Goal: Task Accomplishment & Management: Manage account settings

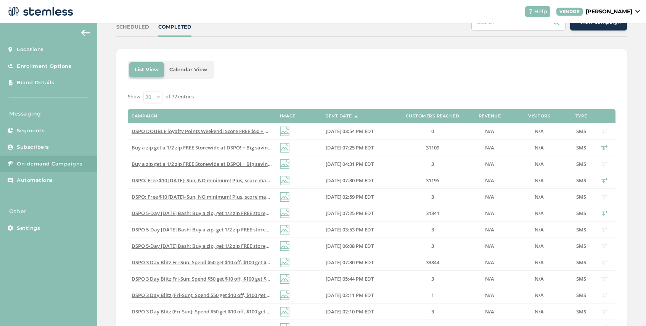
scroll to position [85, 0]
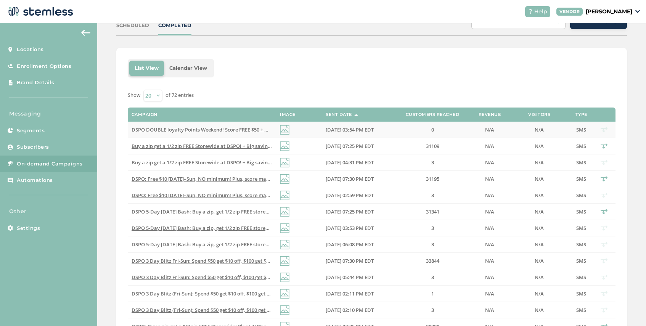
click at [187, 131] on span "DSPO DOUBLE loyalty Points Weekend! Score FREE $50 + massive savings on top bra…" at bounding box center [284, 129] width 306 height 7
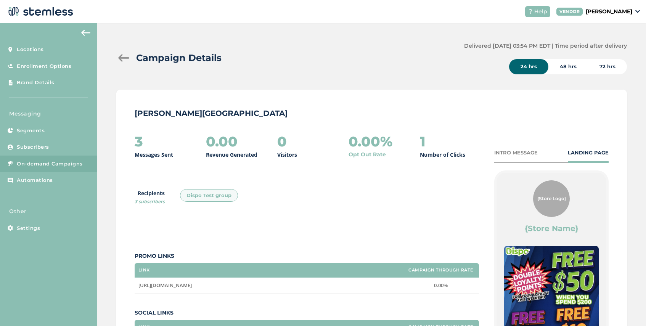
click at [505, 154] on div "INTRO MESSAGE" at bounding box center [515, 153] width 43 height 8
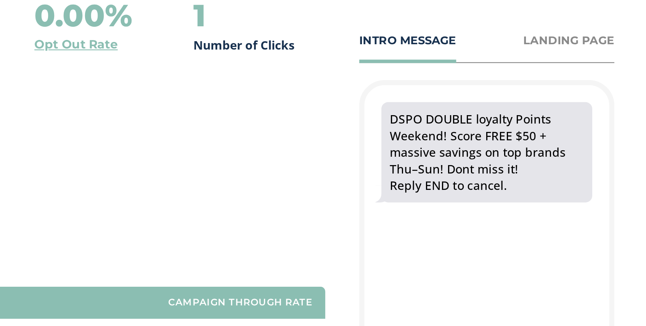
scroll to position [51, 0]
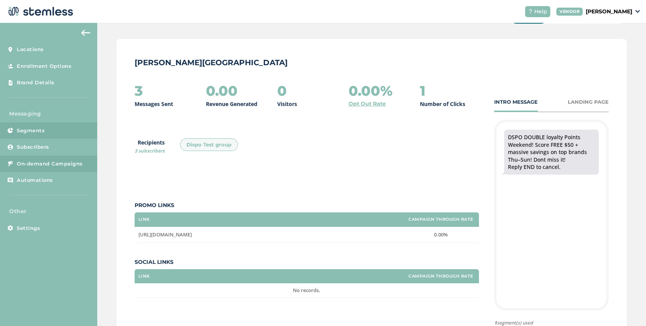
click at [36, 128] on span "Segments" at bounding box center [31, 131] width 28 height 8
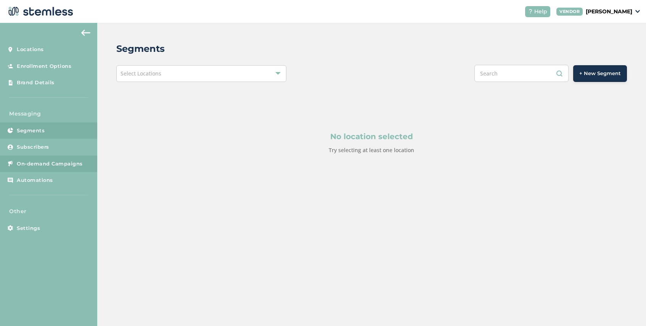
click at [44, 162] on span "On-demand Campaigns" at bounding box center [50, 164] width 66 height 8
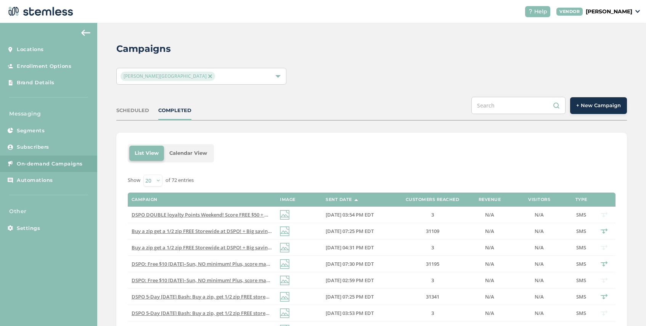
click at [165, 77] on span "[PERSON_NAME][GEOGRAPHIC_DATA]" at bounding box center [167, 76] width 95 height 9
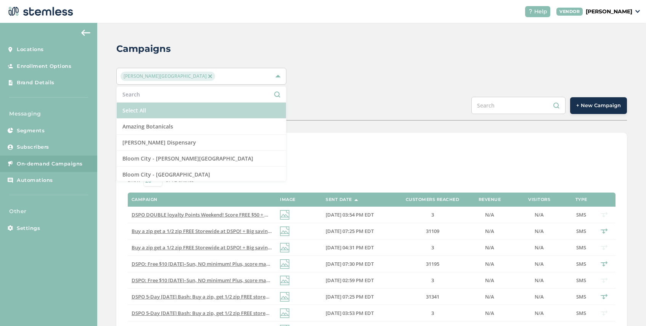
click at [165, 109] on li "Select All" at bounding box center [201, 111] width 169 height 16
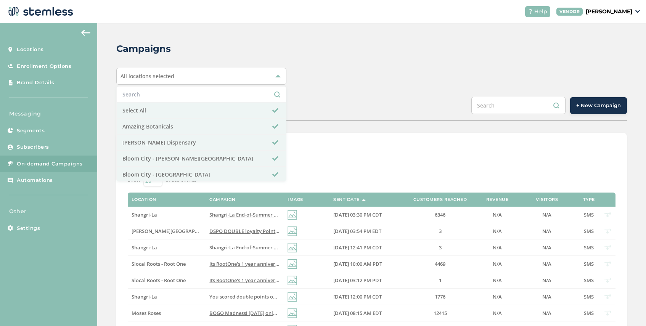
click at [110, 127] on div "Campaigns All locations selected Select All Amazing Botanicals [PERSON_NAME][GE…" at bounding box center [371, 305] width 548 height 564
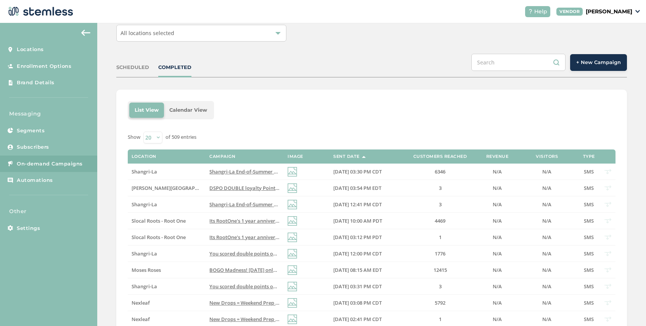
scroll to position [42, 0]
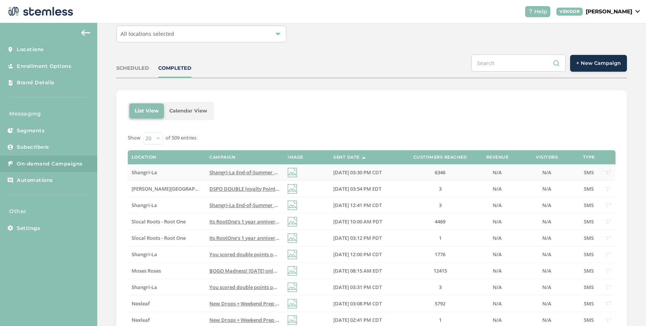
click at [254, 170] on span "Shangri-La End-of-Summer Clearance! Save 25-50% select products + free gift w/ …" at bounding box center [360, 172] width 303 height 7
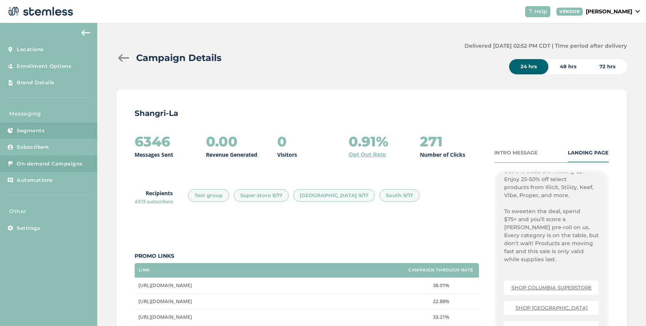
click at [41, 128] on span "Segments" at bounding box center [31, 131] width 28 height 8
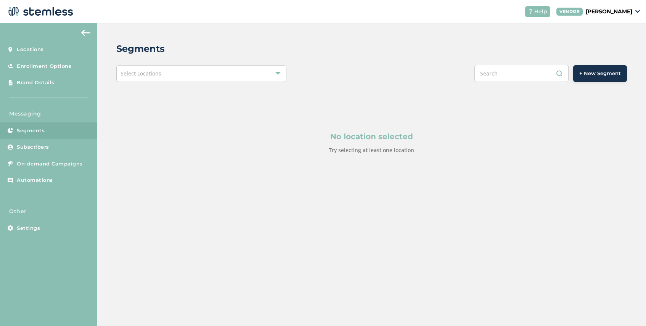
click at [589, 71] on span "+ New Segment" at bounding box center [600, 74] width 42 height 8
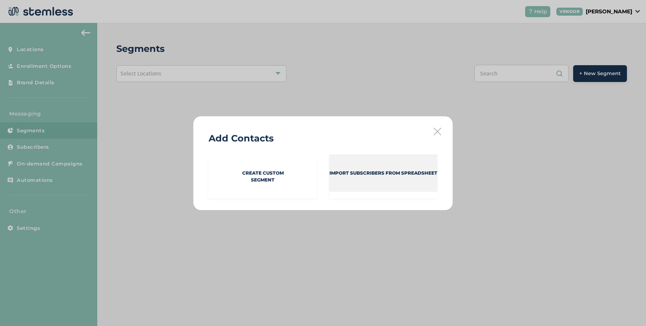
click at [350, 170] on p "Import Subscribers from spreadsheet" at bounding box center [383, 173] width 108 height 7
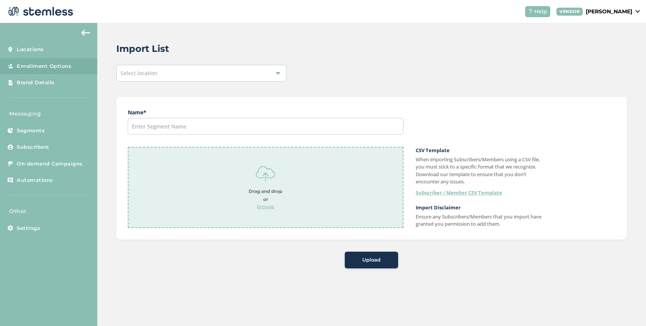
click at [159, 77] on div "Select location" at bounding box center [201, 73] width 170 height 17
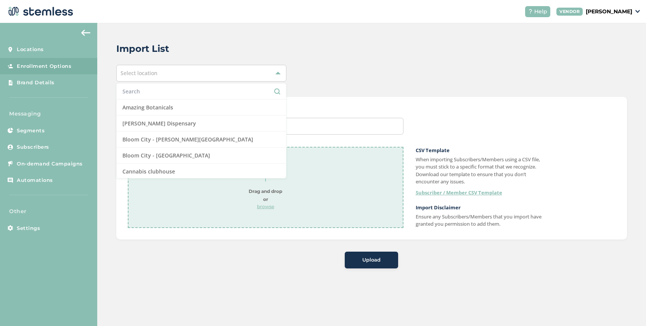
click at [156, 91] on input "text" at bounding box center [201, 91] width 158 height 8
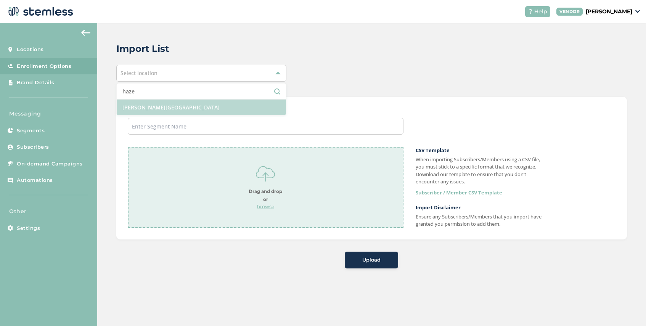
type input "haze"
click at [175, 112] on li "[PERSON_NAME][GEOGRAPHIC_DATA]" at bounding box center [201, 107] width 169 height 16
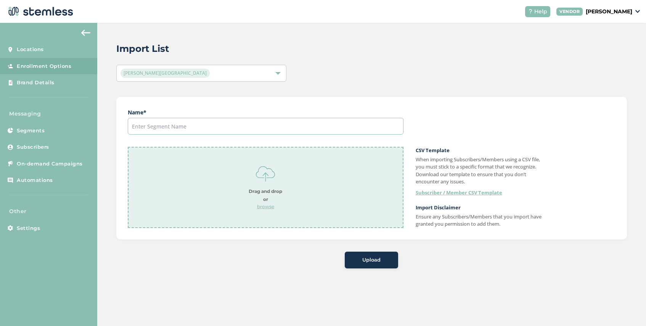
click at [171, 124] on input "text" at bounding box center [266, 126] width 276 height 17
type input "New Test Group"
click at [266, 207] on p "browse" at bounding box center [265, 206] width 34 height 7
click at [370, 263] on span "Upload" at bounding box center [371, 260] width 18 height 8
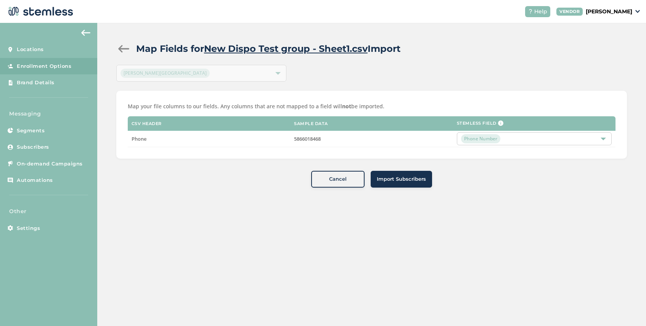
click at [399, 181] on span "Import Subscribers" at bounding box center [401, 179] width 49 height 8
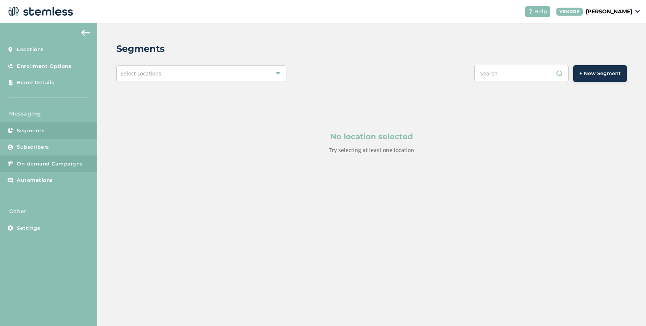
click at [29, 167] on span "On-demand Campaigns" at bounding box center [50, 164] width 66 height 8
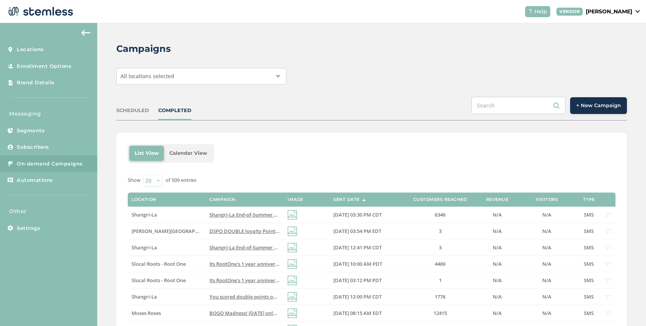
click at [607, 106] on span "+ New Campaign" at bounding box center [598, 106] width 45 height 8
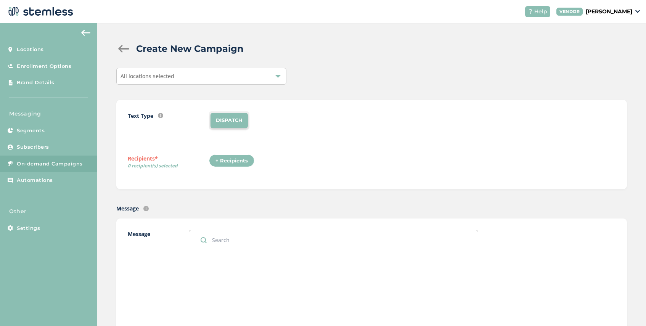
click at [194, 74] on div "All locations selected" at bounding box center [201, 76] width 170 height 17
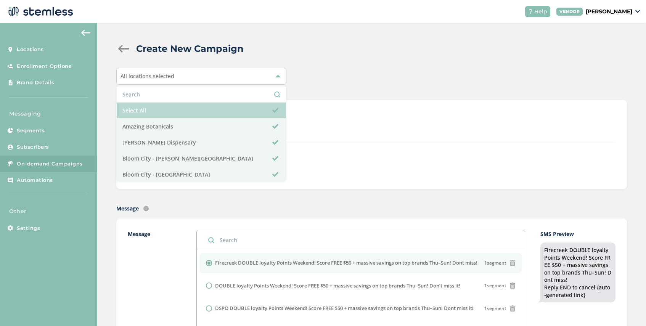
click at [171, 108] on li "Select All" at bounding box center [201, 111] width 169 height 16
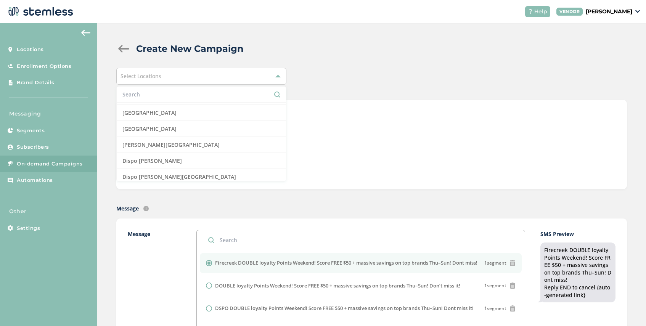
scroll to position [128, 0]
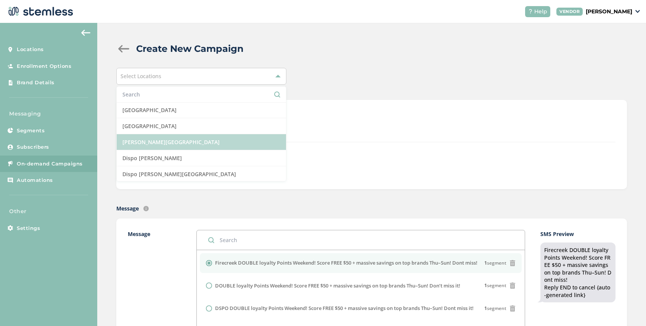
click at [175, 143] on li "[PERSON_NAME][GEOGRAPHIC_DATA]" at bounding box center [201, 142] width 169 height 16
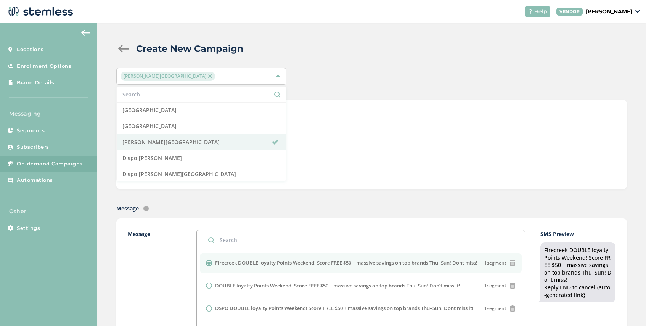
click at [306, 113] on div "DISPATCH" at bounding box center [412, 120] width 406 height 18
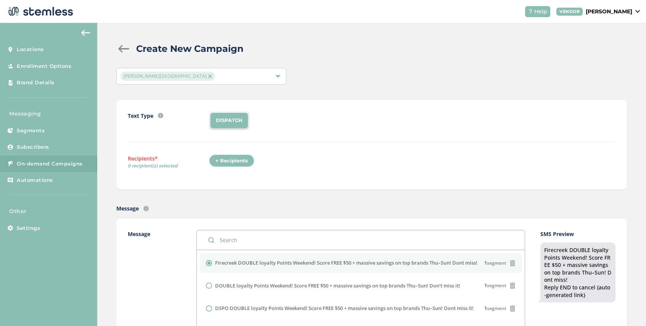
click at [221, 162] on div "+ Recipients" at bounding box center [231, 160] width 45 height 13
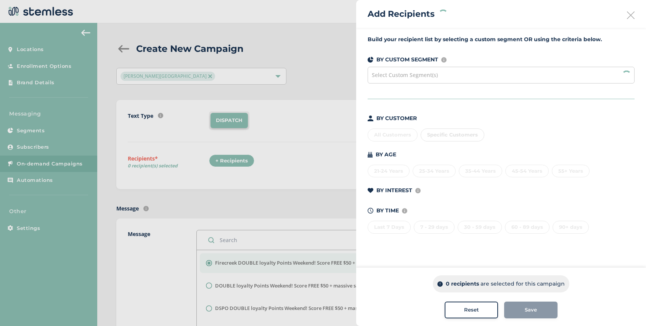
click at [425, 79] on span "Select Custom Segment(s)" at bounding box center [405, 74] width 66 height 7
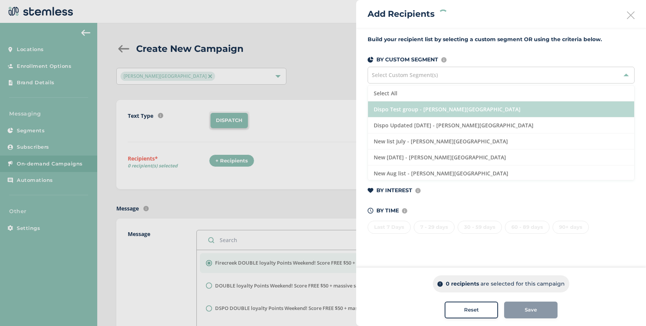
scroll to position [65, 0]
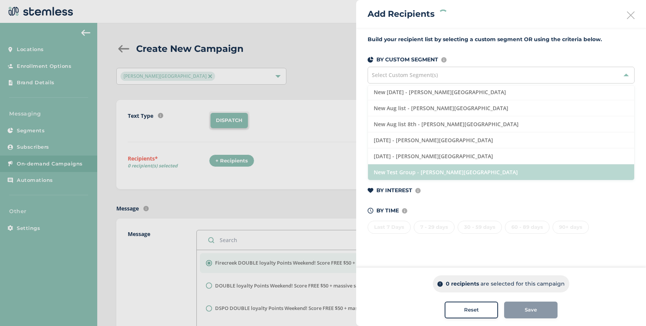
click at [415, 168] on li "New Test Group - [PERSON_NAME][GEOGRAPHIC_DATA]" at bounding box center [501, 172] width 266 height 16
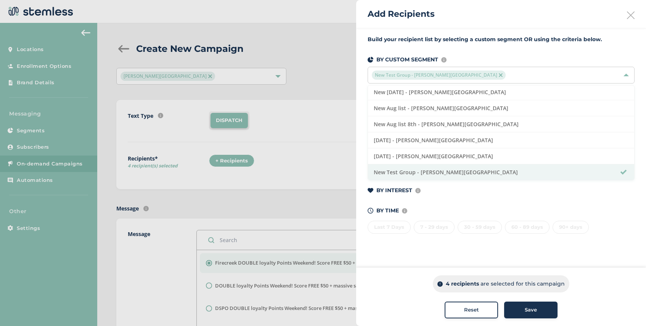
click at [514, 309] on div "Save" at bounding box center [530, 310] width 41 height 8
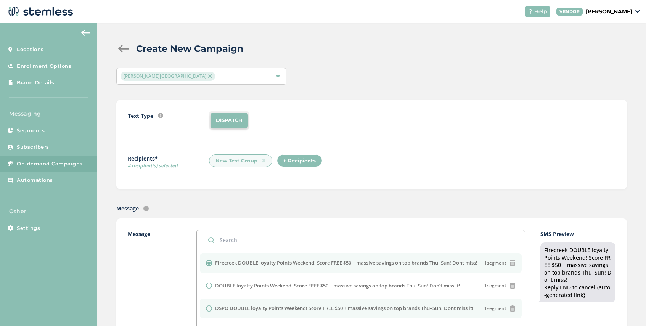
click at [211, 305] on input "radio" at bounding box center [209, 308] width 6 height 6
radio input "true"
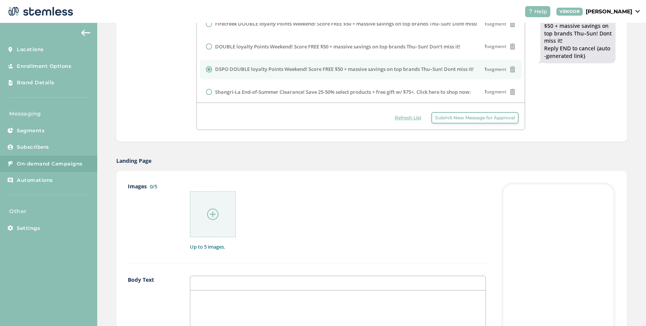
scroll to position [245, 0]
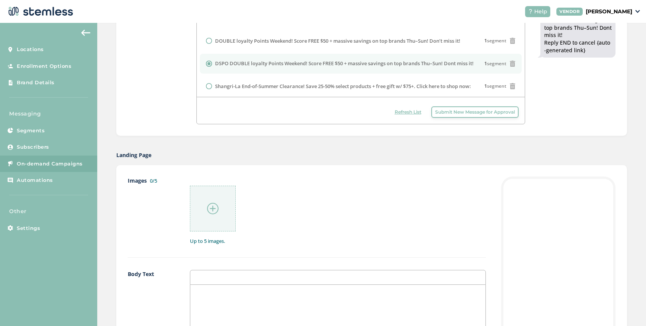
click at [212, 208] on img at bounding box center [212, 208] width 11 height 11
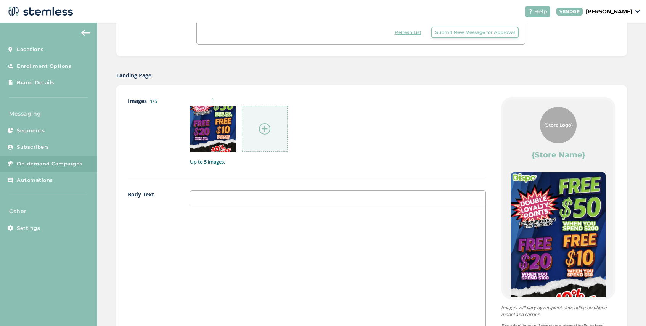
scroll to position [478, 0]
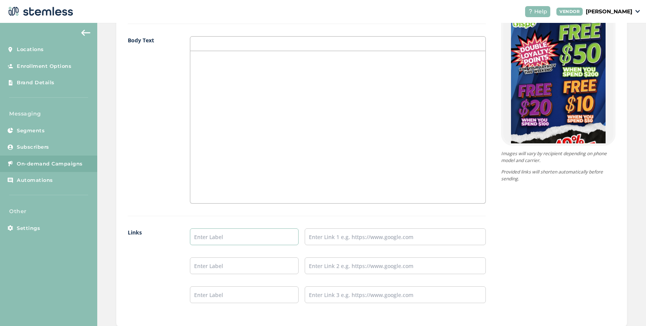
click at [214, 233] on input "text" at bounding box center [244, 236] width 109 height 17
type input "SHOP NOW"
click at [338, 240] on input "text" at bounding box center [395, 236] width 181 height 17
type input "[URL][DOMAIN_NAME]"
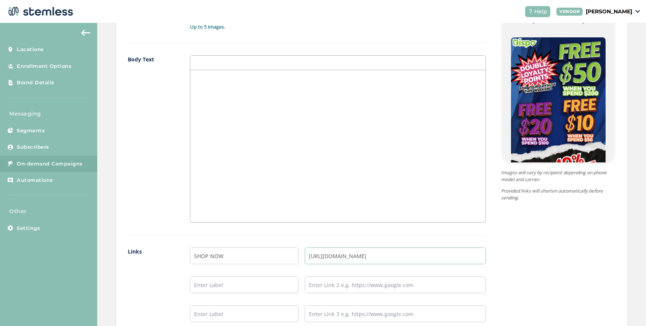
scroll to position [573, 0]
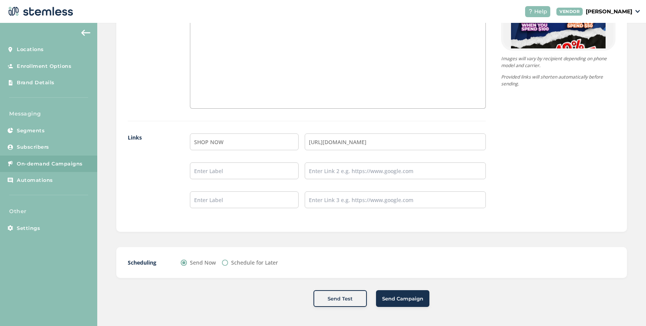
click at [395, 299] on span "Send Campaign" at bounding box center [402, 299] width 41 height 8
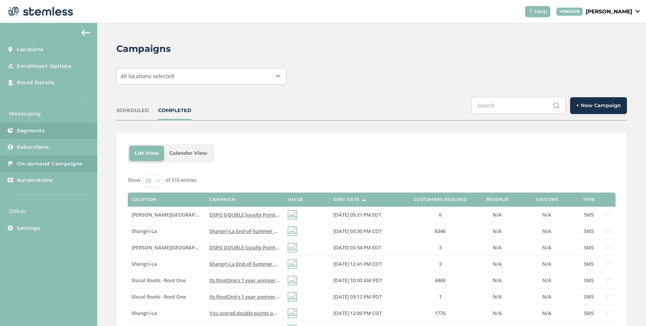
click at [59, 127] on link "Segments" at bounding box center [48, 130] width 97 height 17
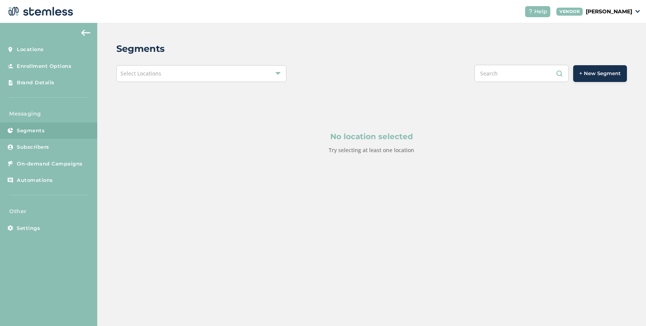
click at [586, 73] on span "+ New Segment" at bounding box center [600, 74] width 42 height 8
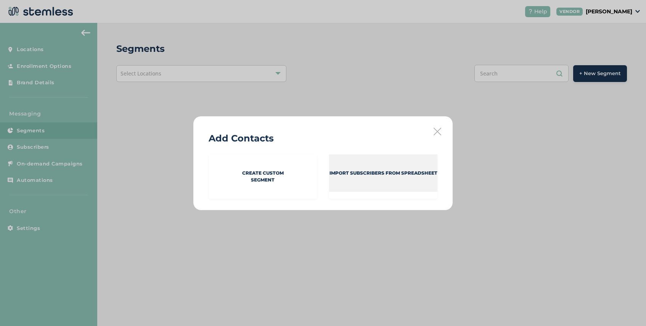
click at [356, 189] on div "Import Subscribers from spreadsheet" at bounding box center [383, 172] width 108 height 37
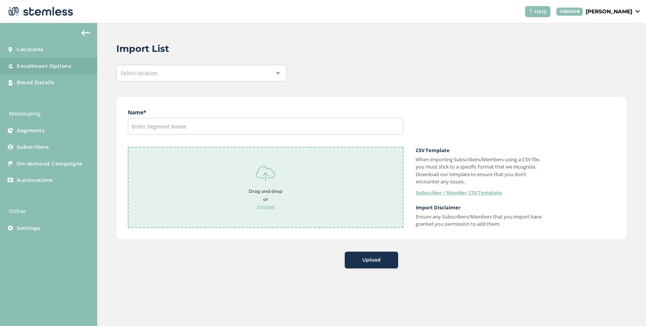
click at [189, 73] on div "Select location" at bounding box center [201, 73] width 170 height 17
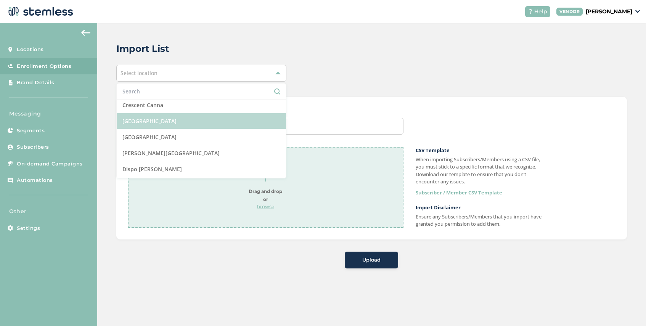
scroll to position [98, 0]
click at [186, 121] on li "[GEOGRAPHIC_DATA]" at bounding box center [201, 122] width 169 height 16
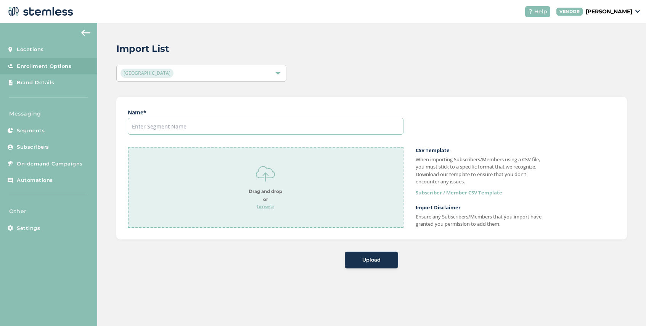
click at [190, 126] on input "text" at bounding box center [266, 126] width 276 height 17
type input "[DATE]"
click at [261, 205] on p "browse" at bounding box center [265, 206] width 34 height 7
click at [366, 261] on span "Upload" at bounding box center [371, 260] width 18 height 8
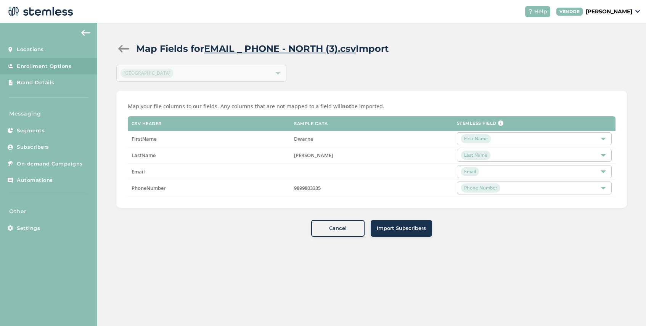
click at [401, 229] on span "Import Subscribers" at bounding box center [401, 228] width 49 height 8
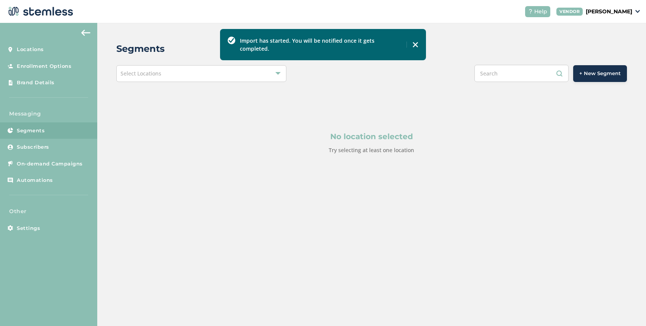
click at [580, 76] on span "+ New Segment" at bounding box center [600, 74] width 42 height 8
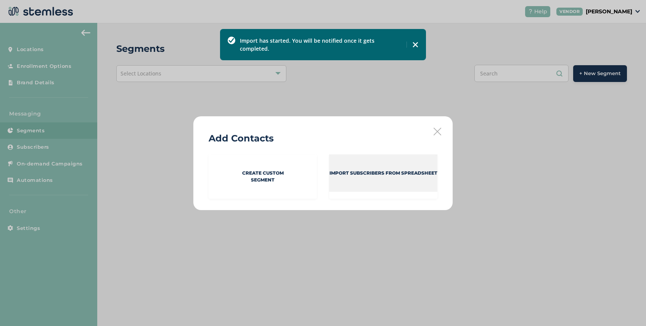
click at [383, 189] on div "Import Subscribers from spreadsheet" at bounding box center [383, 172] width 108 height 37
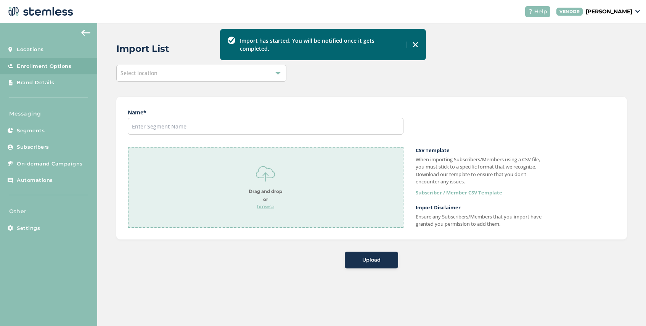
click at [171, 74] on div "Select location" at bounding box center [201, 73] width 170 height 17
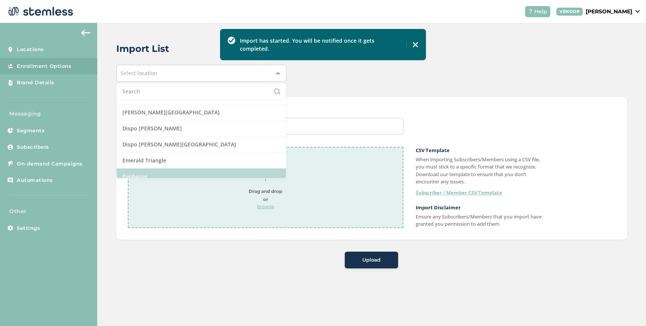
scroll to position [136, 0]
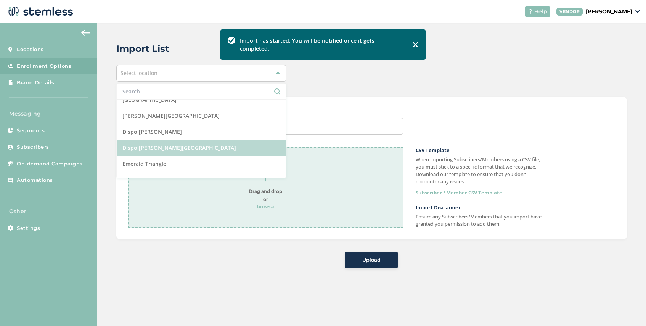
click at [176, 142] on li "Dispo [PERSON_NAME][GEOGRAPHIC_DATA]" at bounding box center [201, 148] width 169 height 16
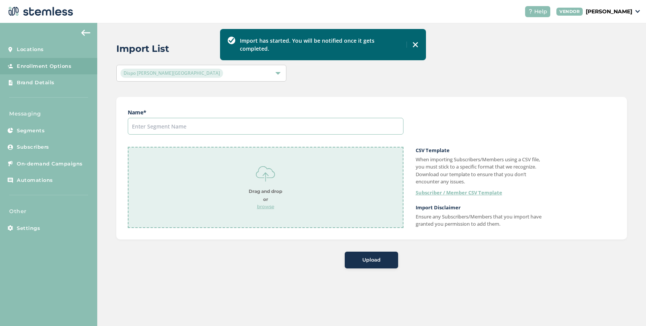
click at [231, 131] on input "text" at bounding box center [266, 126] width 276 height 17
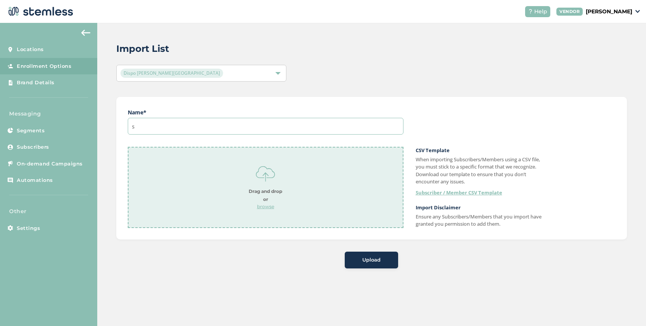
type input "[DATE]"
click at [265, 206] on p "browse" at bounding box center [265, 206] width 34 height 7
click at [367, 262] on span "Upload" at bounding box center [371, 260] width 18 height 8
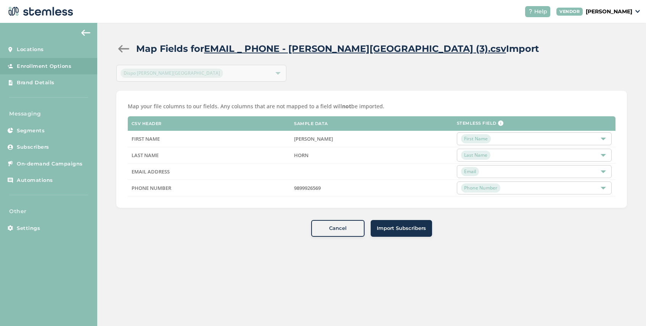
click at [406, 227] on span "Import Subscribers" at bounding box center [401, 228] width 49 height 8
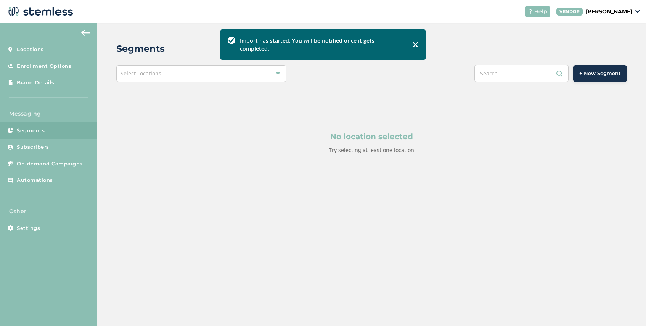
click at [588, 82] on div "Segments Select Locations + New Segment No location selected Try selecting at l…" at bounding box center [371, 116] width 548 height 187
click at [588, 75] on span "+ New Segment" at bounding box center [600, 74] width 42 height 8
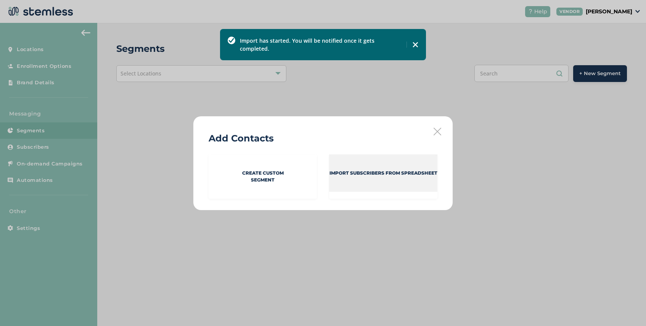
click at [368, 175] on p "Import Subscribers from spreadsheet" at bounding box center [383, 173] width 108 height 7
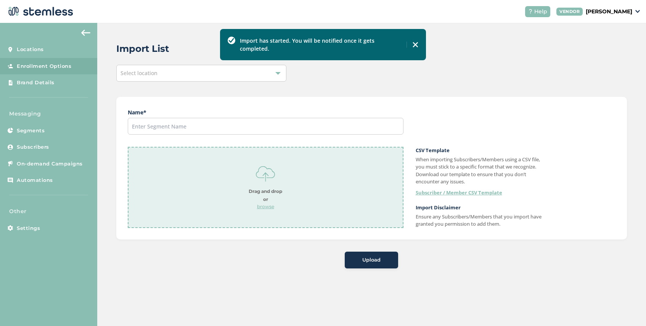
click at [155, 77] on div "Select location" at bounding box center [201, 73] width 170 height 17
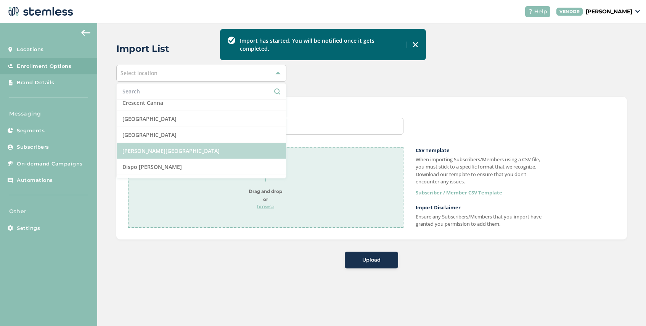
scroll to position [99, 0]
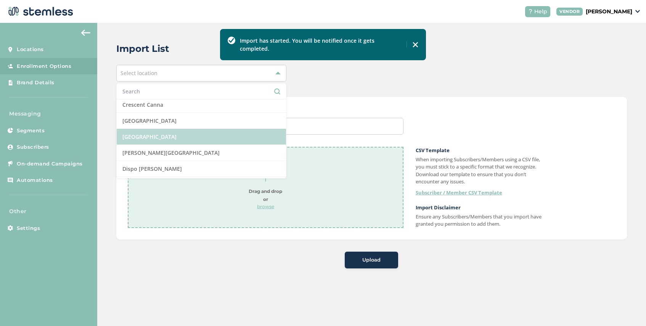
click at [174, 133] on li "[GEOGRAPHIC_DATA]" at bounding box center [201, 137] width 169 height 16
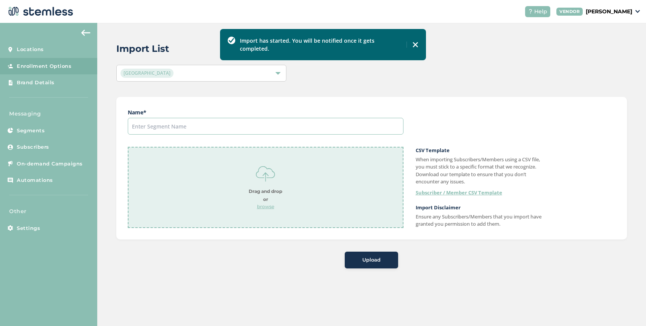
click at [200, 128] on input "text" at bounding box center [266, 126] width 276 height 17
type input "[DATE]"
click at [264, 208] on p "browse" at bounding box center [265, 206] width 34 height 7
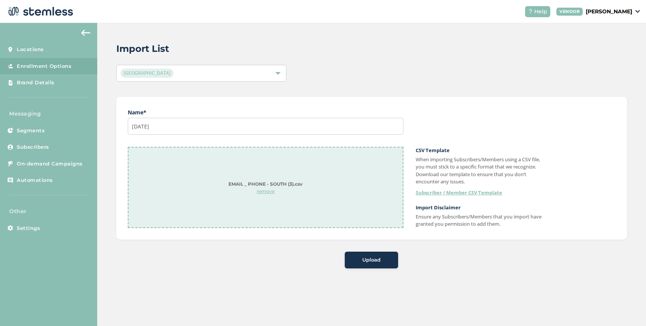
click at [372, 267] on button "Upload" at bounding box center [371, 260] width 53 height 17
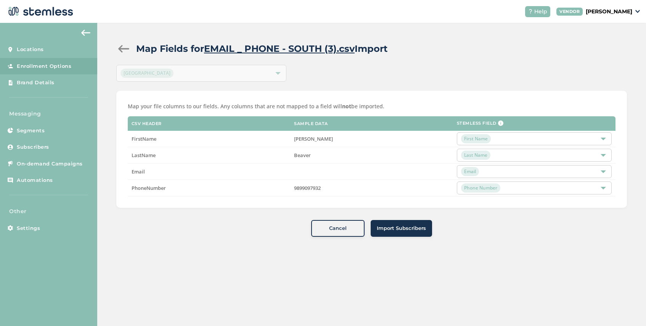
click at [405, 229] on span "Import Subscribers" at bounding box center [401, 228] width 49 height 8
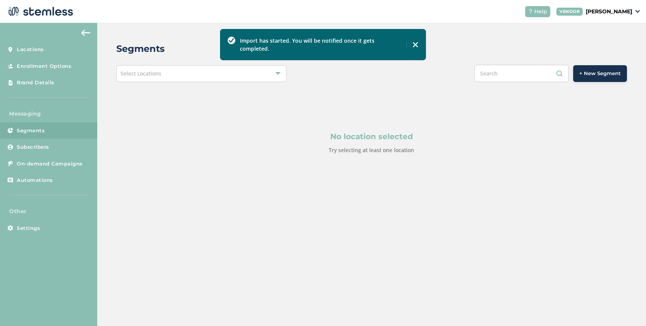
click at [588, 76] on span "+ New Segment" at bounding box center [600, 74] width 42 height 8
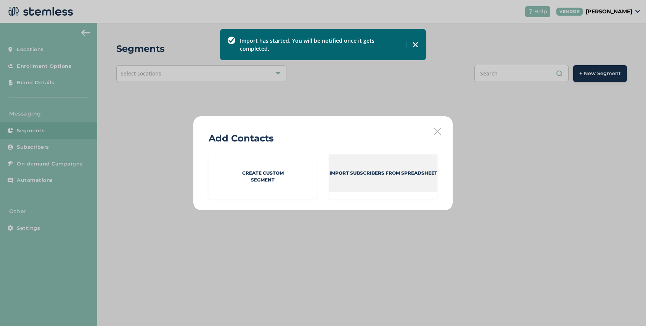
click at [353, 167] on div "Import Subscribers from spreadsheet" at bounding box center [383, 172] width 108 height 37
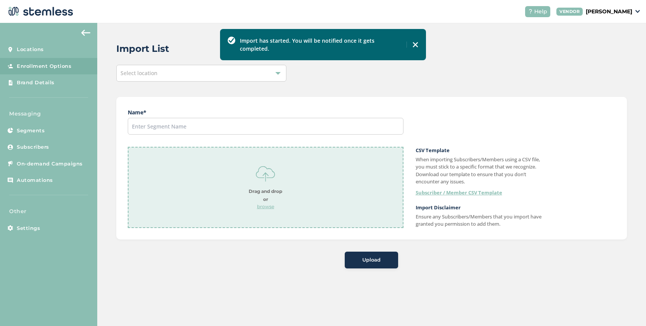
click at [182, 76] on div "Select location" at bounding box center [201, 73] width 170 height 17
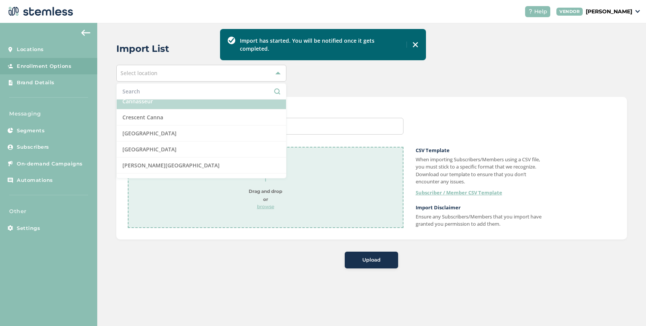
scroll to position [97, 0]
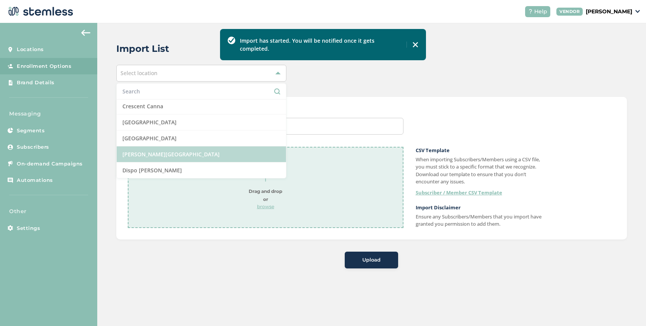
click at [176, 154] on li "[PERSON_NAME][GEOGRAPHIC_DATA]" at bounding box center [201, 154] width 169 height 16
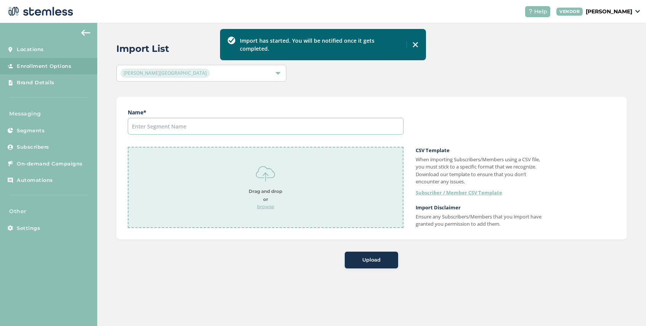
click at [197, 122] on input "text" at bounding box center [266, 126] width 276 height 17
type input "[DATE]"
click at [256, 205] on p "browse" at bounding box center [265, 206] width 34 height 7
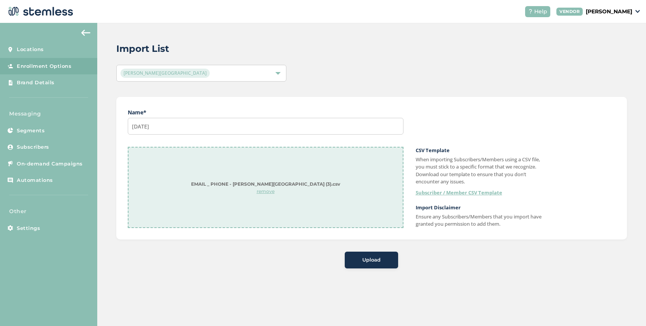
click at [365, 260] on span "Upload" at bounding box center [371, 260] width 18 height 8
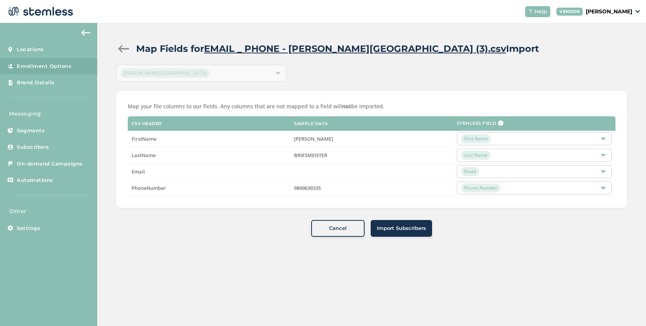
click at [415, 228] on span "Import Subscribers" at bounding box center [401, 228] width 49 height 8
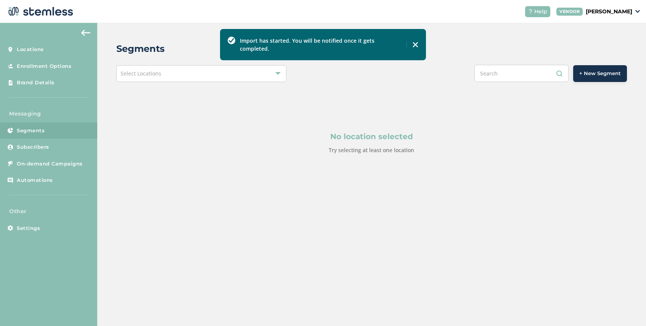
click at [606, 72] on span "+ New Segment" at bounding box center [600, 74] width 42 height 8
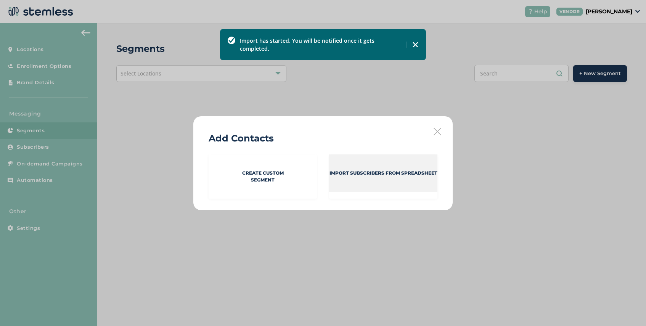
click at [359, 177] on div "Import Subscribers from spreadsheet" at bounding box center [383, 172] width 108 height 37
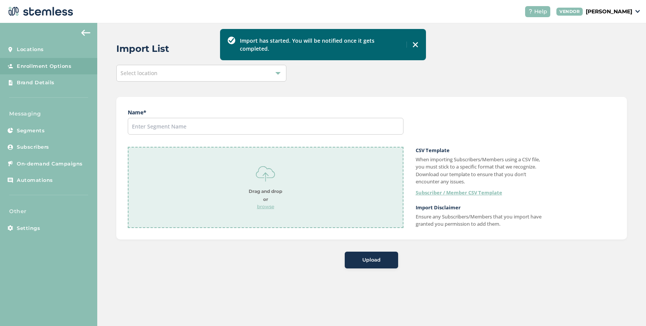
click at [183, 75] on div "Select location" at bounding box center [201, 73] width 170 height 17
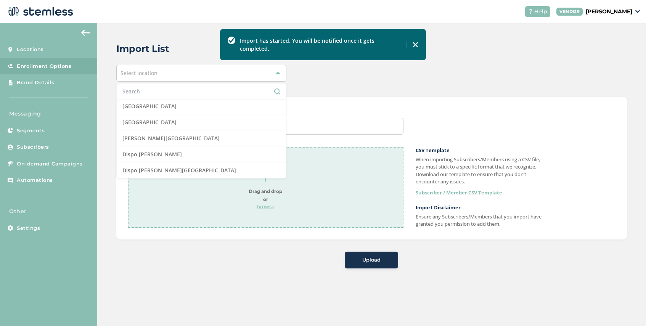
scroll to position [130, 0]
click at [181, 134] on li "Dispo [PERSON_NAME]" at bounding box center [201, 138] width 169 height 16
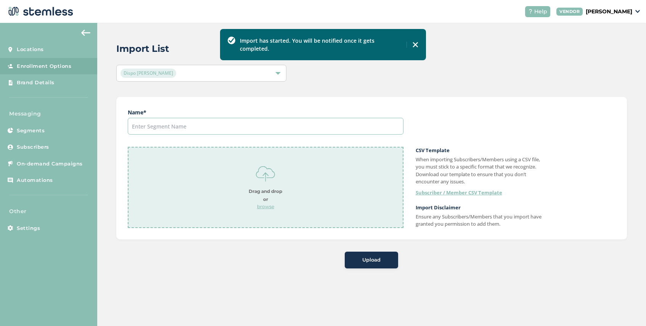
click at [199, 127] on input "text" at bounding box center [266, 126] width 276 height 17
type input "[DATE]"
click at [263, 205] on p "browse" at bounding box center [265, 206] width 34 height 7
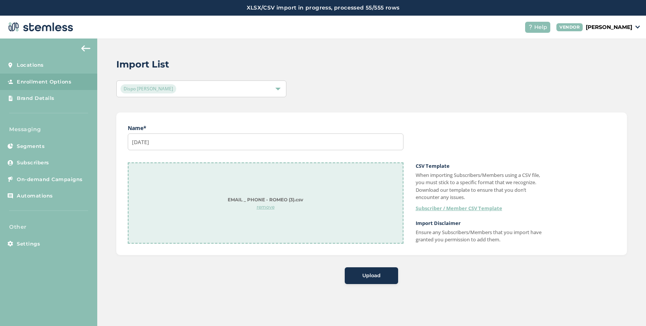
click at [370, 269] on button "Upload" at bounding box center [371, 275] width 53 height 17
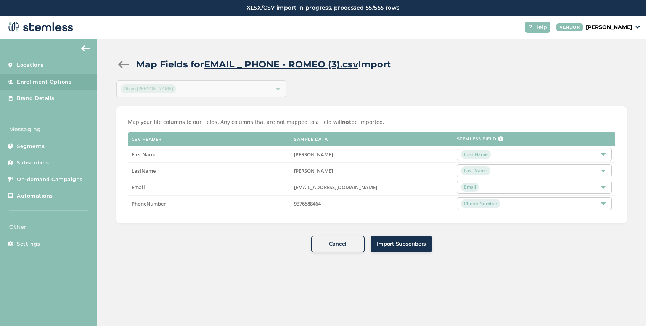
click at [398, 244] on span "Import Subscribers" at bounding box center [401, 244] width 49 height 8
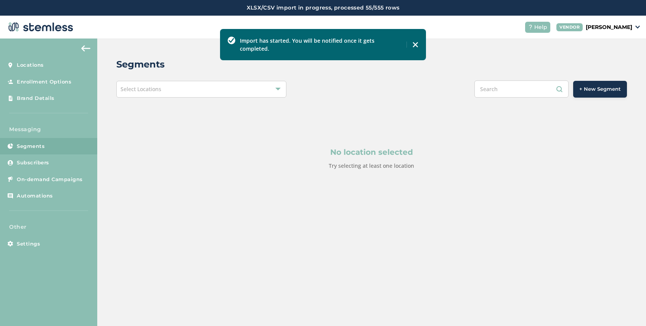
click at [596, 89] on span "+ New Segment" at bounding box center [600, 89] width 42 height 8
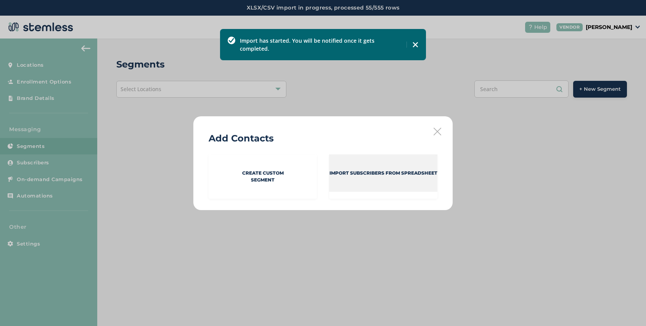
click at [364, 172] on p "Import Subscribers from spreadsheet" at bounding box center [383, 173] width 108 height 7
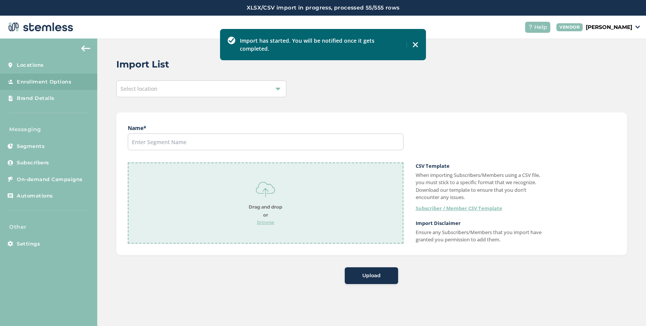
click at [185, 93] on div "Select location" at bounding box center [201, 88] width 170 height 17
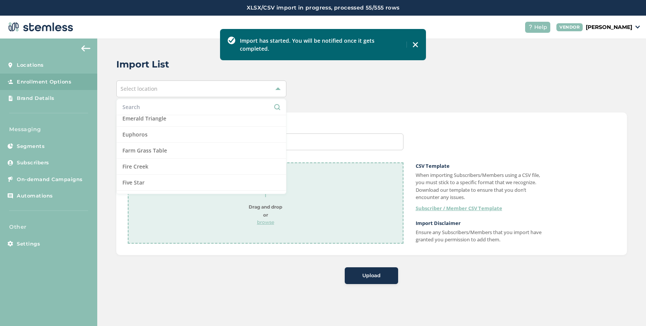
scroll to position [199, 0]
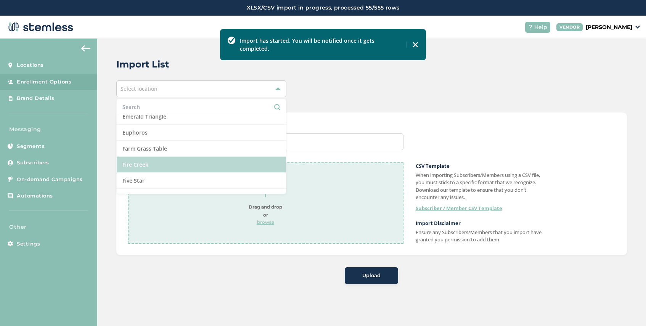
click at [175, 161] on li "Fire Creek" at bounding box center [201, 165] width 169 height 16
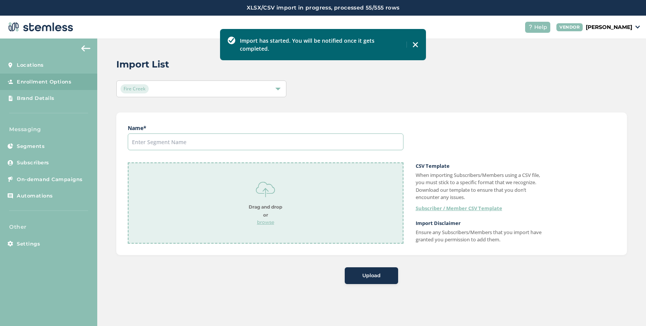
click at [197, 142] on input "text" at bounding box center [266, 141] width 276 height 17
type input "[DATE]"
click at [262, 221] on p "browse" at bounding box center [265, 222] width 34 height 7
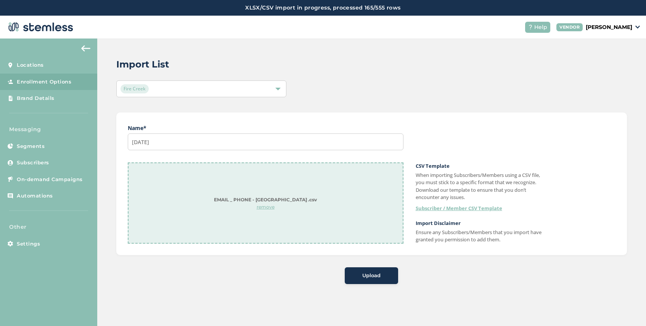
click at [375, 275] on span "Upload" at bounding box center [371, 276] width 18 height 8
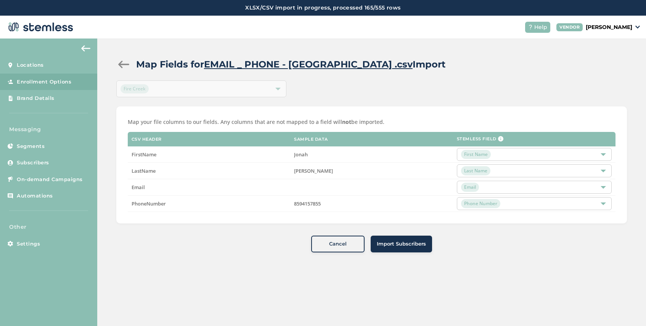
click at [407, 245] on span "Import Subscribers" at bounding box center [401, 244] width 49 height 8
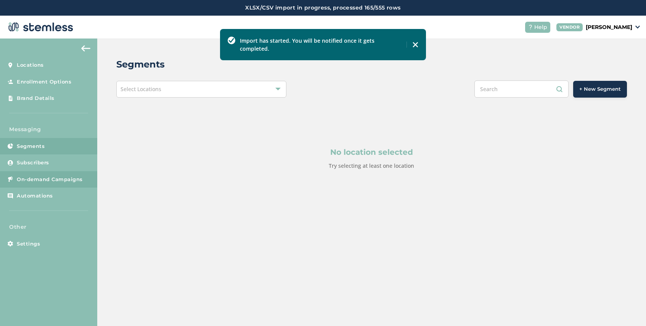
click at [46, 181] on span "On-demand Campaigns" at bounding box center [50, 180] width 66 height 8
